Goal: Task Accomplishment & Management: Manage account settings

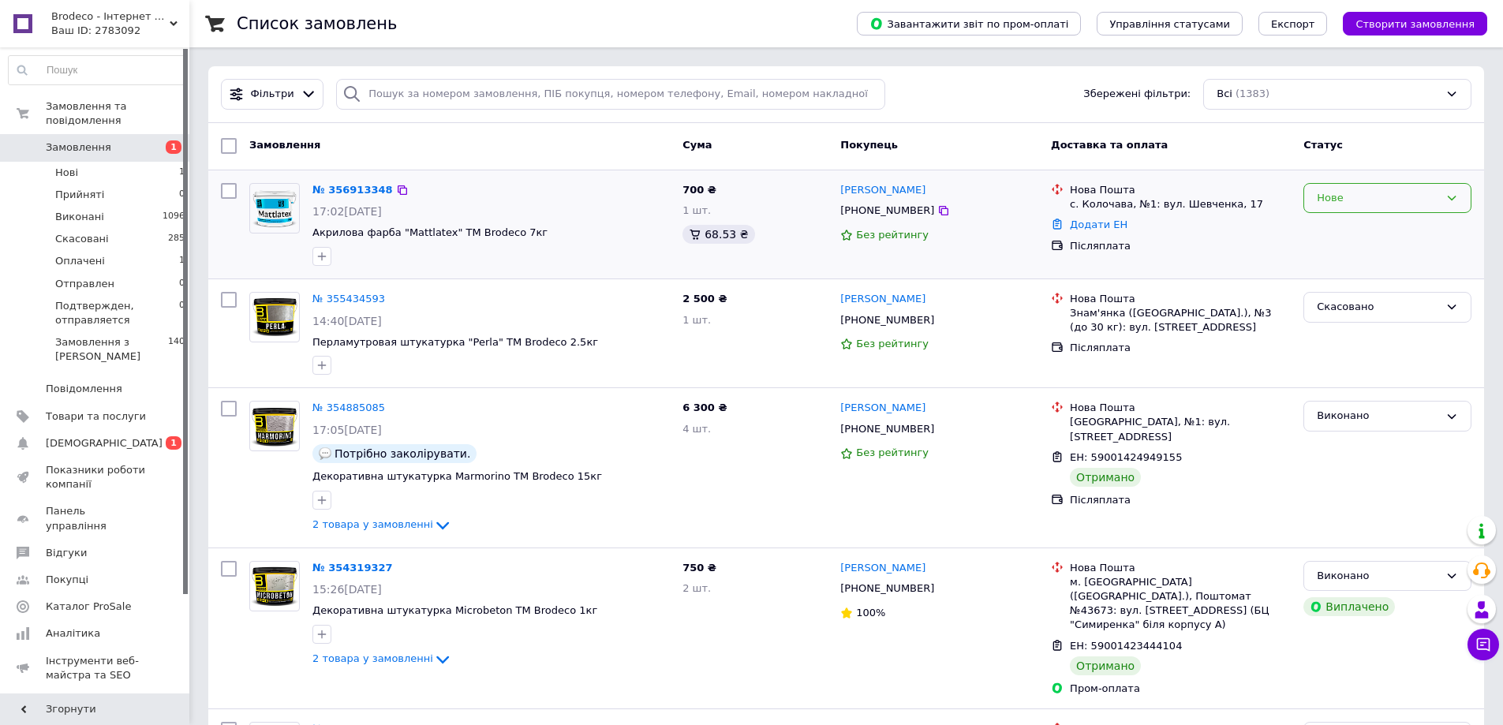
click at [1446, 200] on icon at bounding box center [1452, 198] width 13 height 13
click at [1377, 231] on li "Прийнято" at bounding box center [1387, 230] width 167 height 29
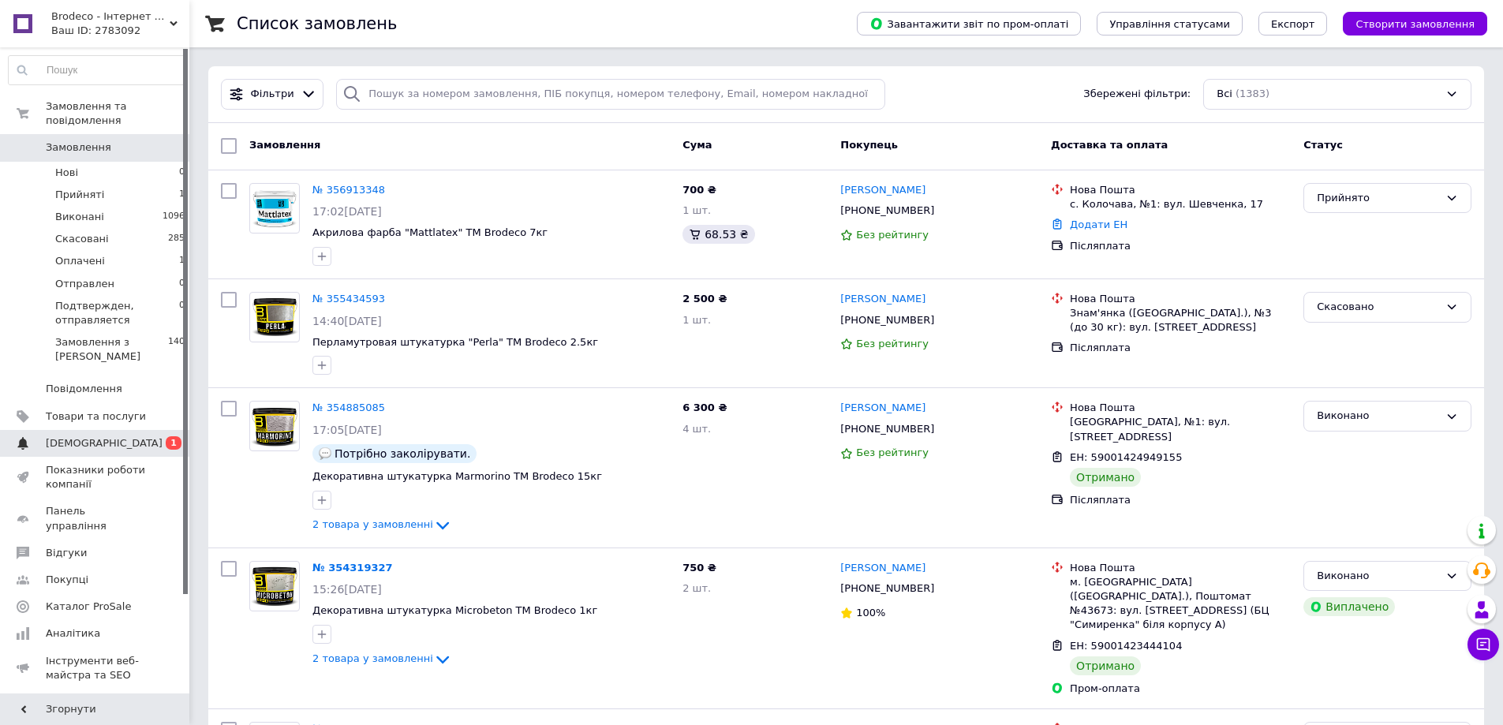
click at [143, 430] on link "Сповіщення 0 1" at bounding box center [97, 443] width 194 height 27
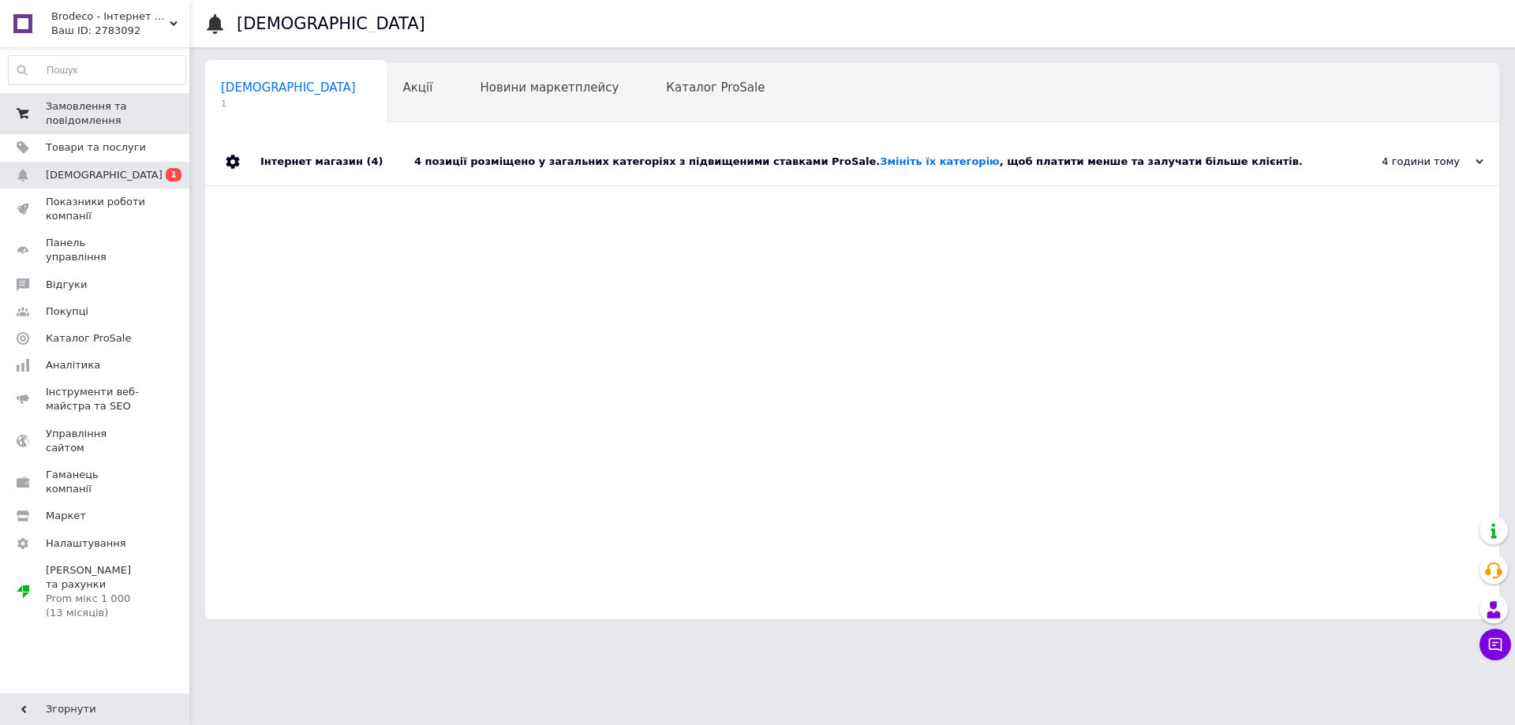
click at [119, 108] on span "Замовлення та повідомлення" at bounding box center [96, 113] width 100 height 28
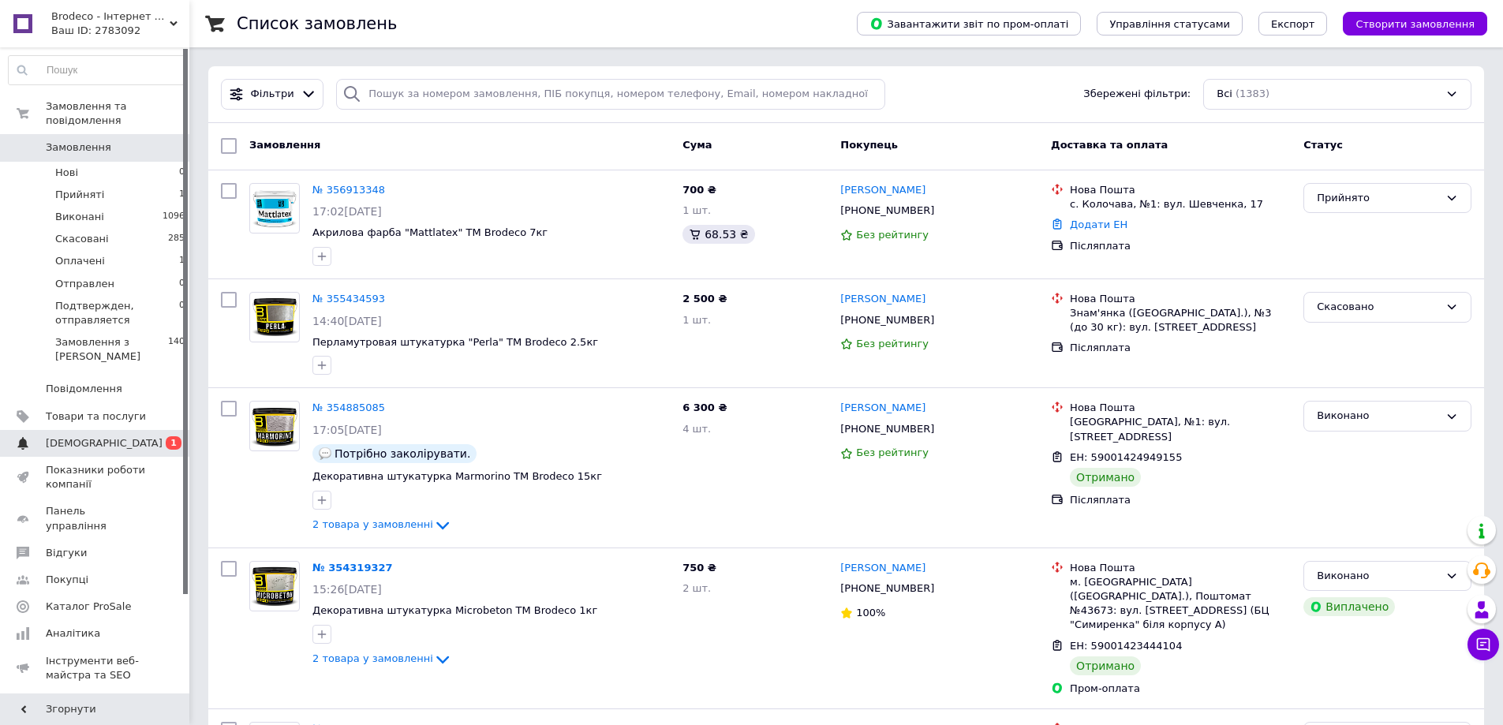
click at [107, 436] on span "[DEMOGRAPHIC_DATA]" at bounding box center [96, 443] width 100 height 14
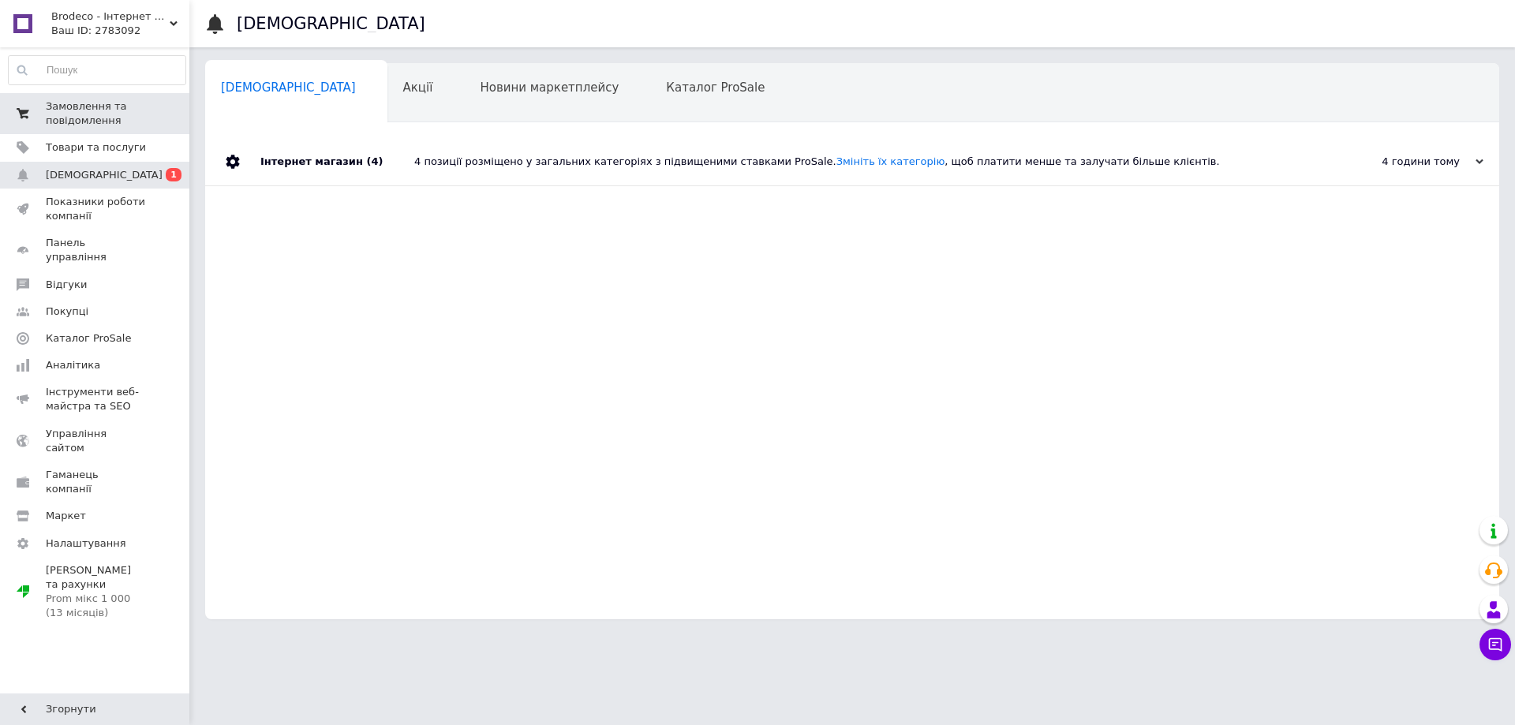
click at [133, 122] on span "Замовлення та повідомлення" at bounding box center [96, 113] width 100 height 28
